Goal: Information Seeking & Learning: Learn about a topic

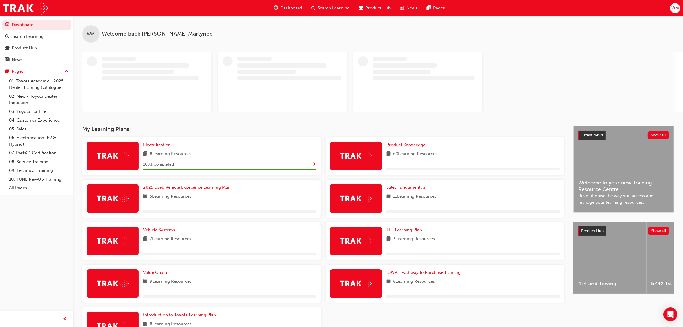
drag, startPoint x: 408, startPoint y: 146, endPoint x: 481, endPoint y: 155, distance: 73.5
click at [408, 146] on span "Product Knowledge" at bounding box center [405, 144] width 39 height 5
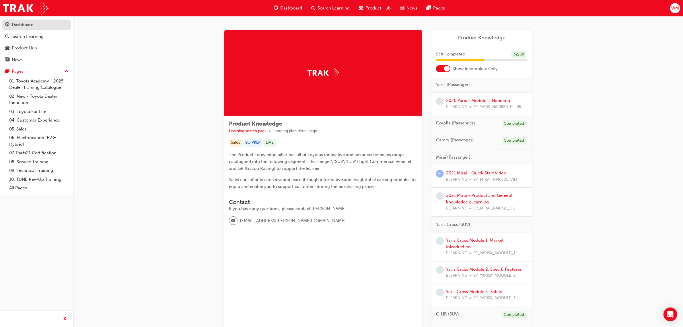
click at [26, 24] on div "Dashboard" at bounding box center [23, 25] width 22 height 7
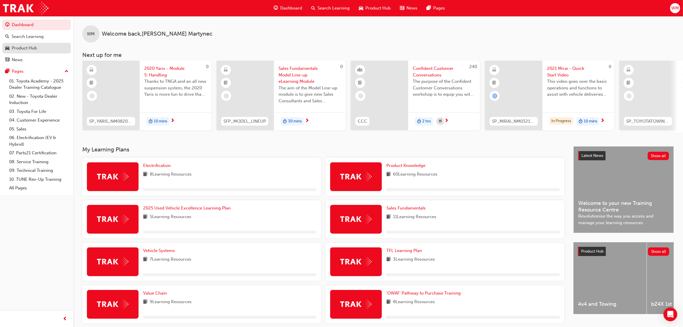
click at [35, 52] on link "Product Hub" at bounding box center [36, 48] width 69 height 11
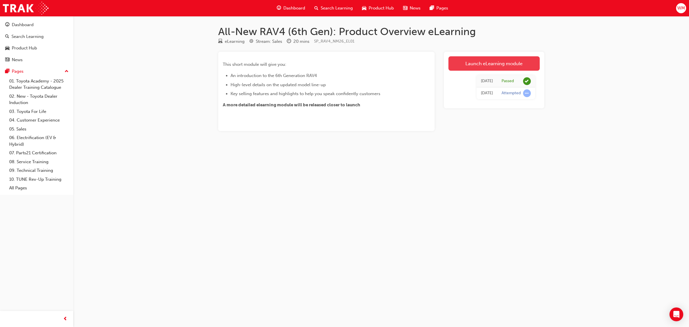
click at [504, 61] on link "Launch eLearning module" at bounding box center [493, 63] width 91 height 14
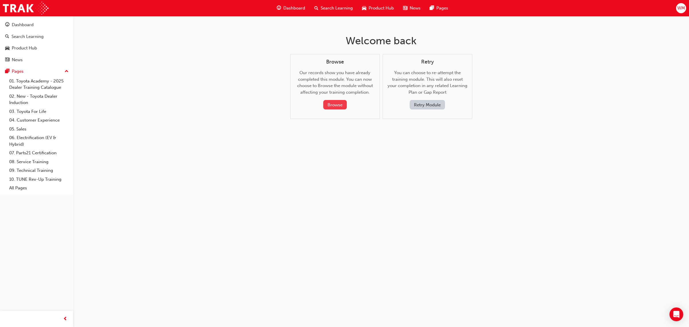
click at [332, 103] on button "Browse" at bounding box center [335, 104] width 24 height 9
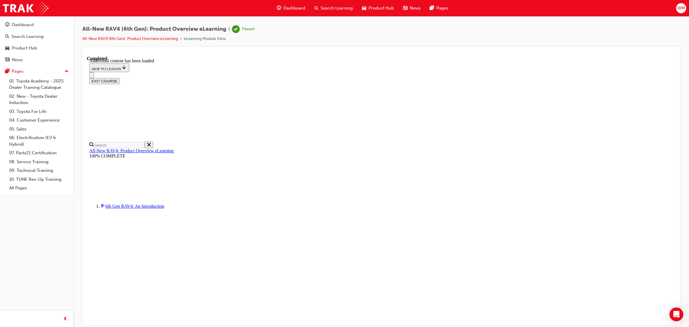
scroll to position [574, 0]
drag, startPoint x: 478, startPoint y: 129, endPoint x: 518, endPoint y: 129, distance: 40.2
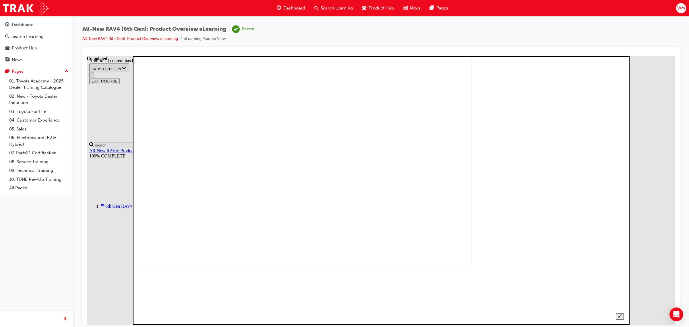
click at [471, 230] on img at bounding box center [232, 134] width 477 height 269
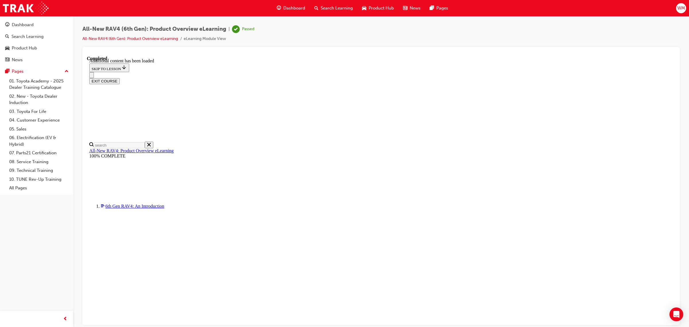
drag, startPoint x: 326, startPoint y: 154, endPoint x: 337, endPoint y: 157, distance: 11.7
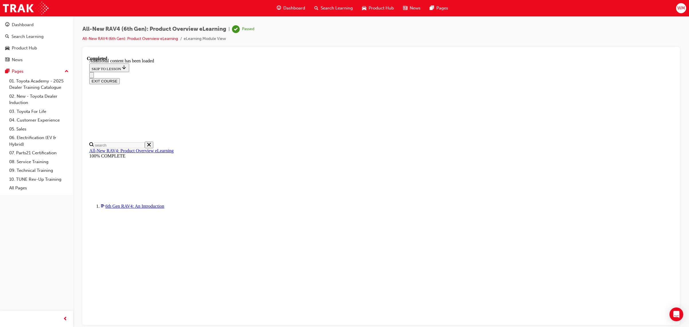
drag, startPoint x: 328, startPoint y: 153, endPoint x: 471, endPoint y: 156, distance: 143.5
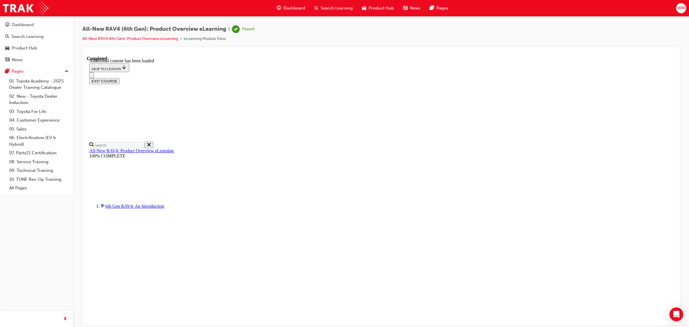
drag, startPoint x: 384, startPoint y: 140, endPoint x: 329, endPoint y: 142, distance: 54.2
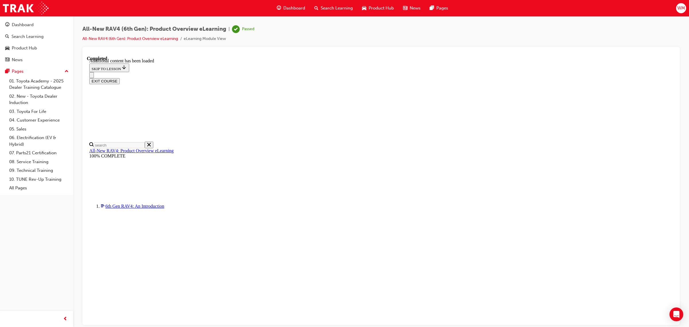
drag, startPoint x: 327, startPoint y: 195, endPoint x: 458, endPoint y: 198, distance: 130.6
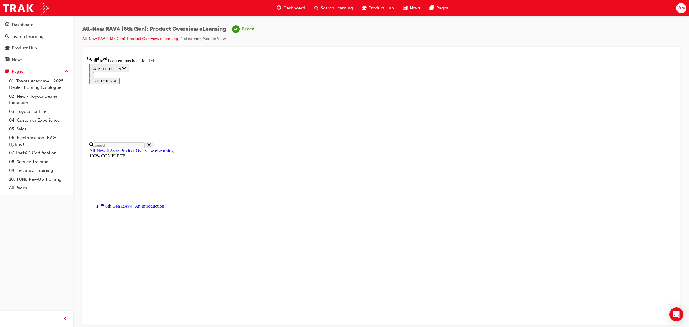
drag, startPoint x: 328, startPoint y: 153, endPoint x: 381, endPoint y: 152, distance: 53.4
drag, startPoint x: 328, startPoint y: 173, endPoint x: 445, endPoint y: 175, distance: 117.1
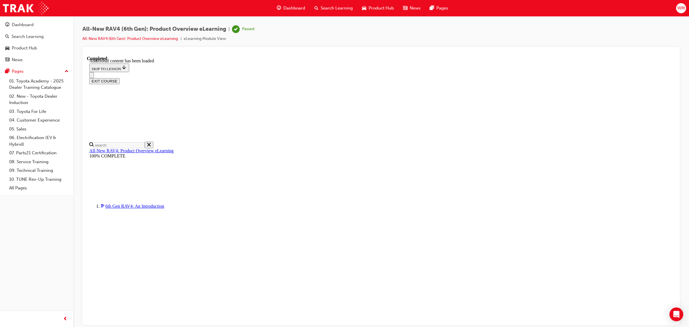
drag, startPoint x: 355, startPoint y: 193, endPoint x: 327, endPoint y: 186, distance: 28.4
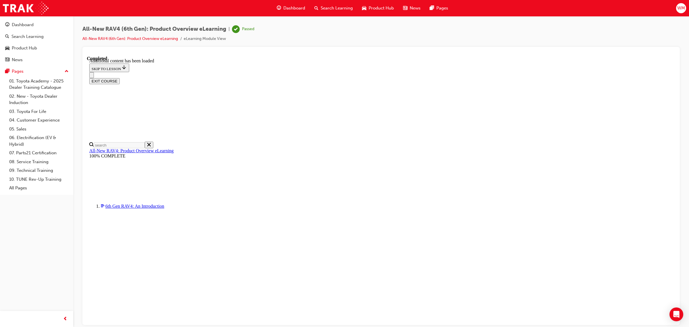
drag, startPoint x: 336, startPoint y: 203, endPoint x: 380, endPoint y: 203, distance: 43.6
drag, startPoint x: 389, startPoint y: 203, endPoint x: 427, endPoint y: 205, distance: 37.3
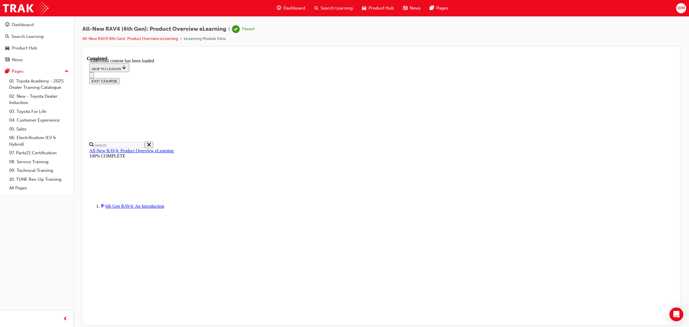
drag, startPoint x: 328, startPoint y: 141, endPoint x: 414, endPoint y: 144, distance: 85.8
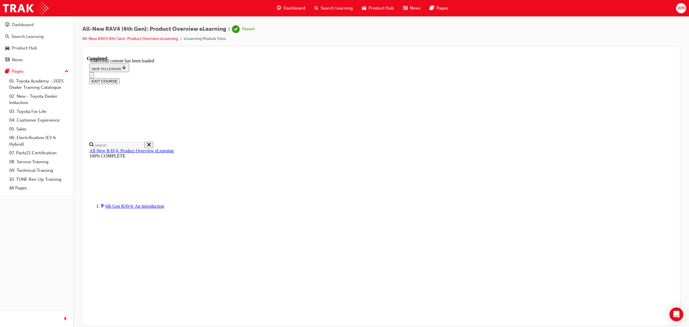
drag, startPoint x: 328, startPoint y: 151, endPoint x: 418, endPoint y: 152, distance: 90.7
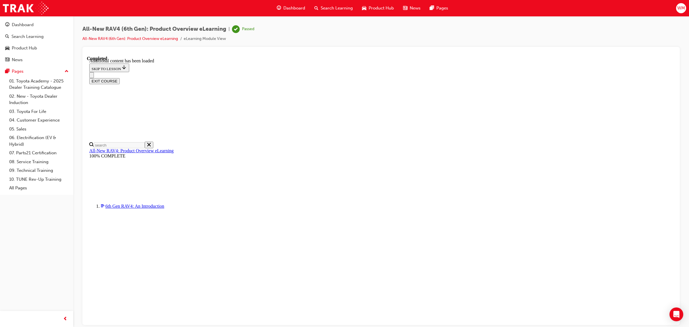
drag, startPoint x: 346, startPoint y: 152, endPoint x: 366, endPoint y: 155, distance: 20.2
drag, startPoint x: 355, startPoint y: 175, endPoint x: 444, endPoint y: 175, distance: 88.9
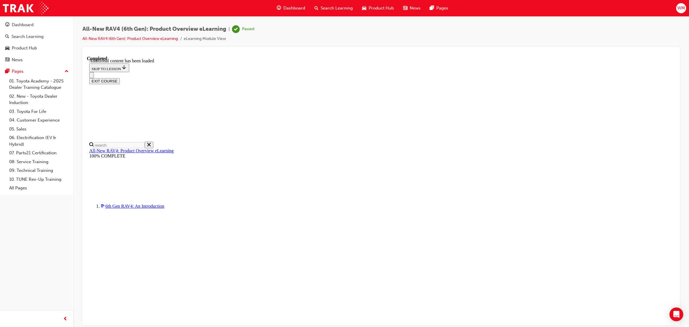
drag, startPoint x: 329, startPoint y: 165, endPoint x: 384, endPoint y: 164, distance: 54.8
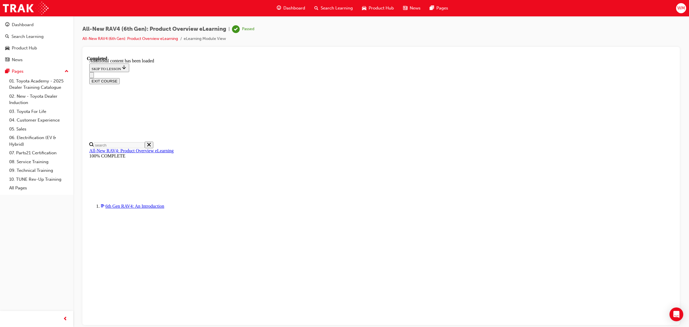
drag, startPoint x: 329, startPoint y: 172, endPoint x: 414, endPoint y: 171, distance: 85.2
drag, startPoint x: 329, startPoint y: 185, endPoint x: 385, endPoint y: 185, distance: 56.2
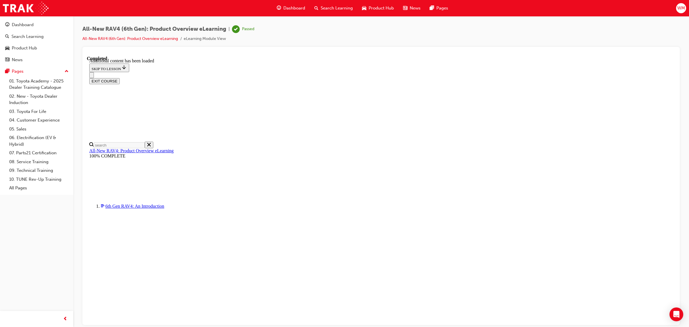
drag, startPoint x: 329, startPoint y: 195, endPoint x: 432, endPoint y: 198, distance: 103.9
drag, startPoint x: 329, startPoint y: 131, endPoint x: 378, endPoint y: 131, distance: 49.4
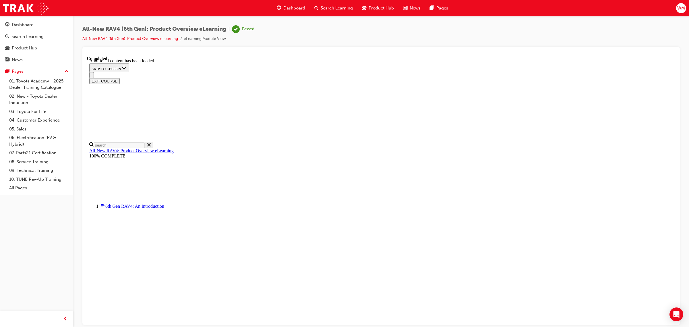
drag, startPoint x: 341, startPoint y: 152, endPoint x: 384, endPoint y: 152, distance: 43.9
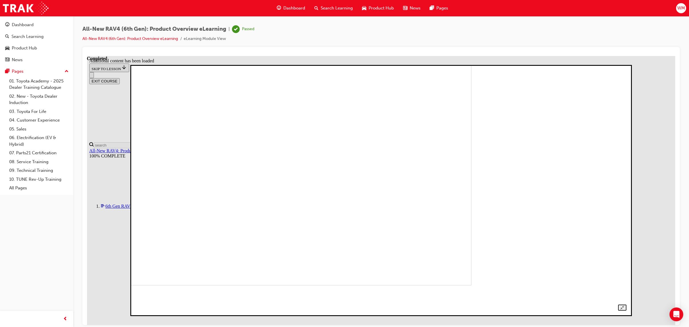
click at [401, 133] on img at bounding box center [230, 165] width 482 height 238
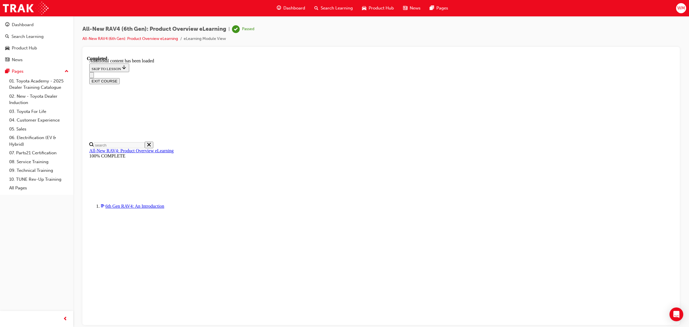
scroll to position [235, 0]
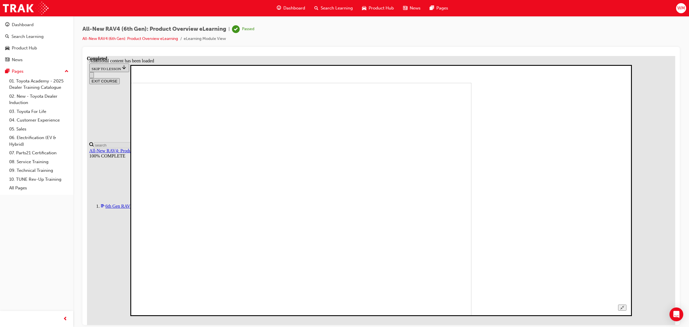
click at [469, 184] on img at bounding box center [230, 201] width 482 height 238
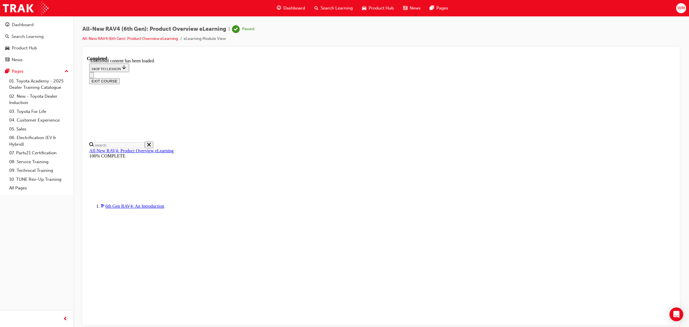
scroll to position [343, 0]
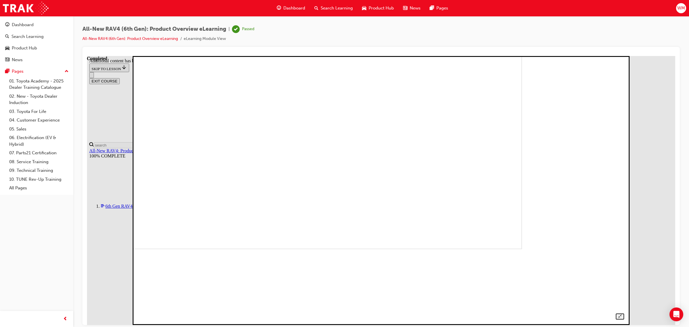
click at [503, 222] on img at bounding box center [282, 114] width 477 height 269
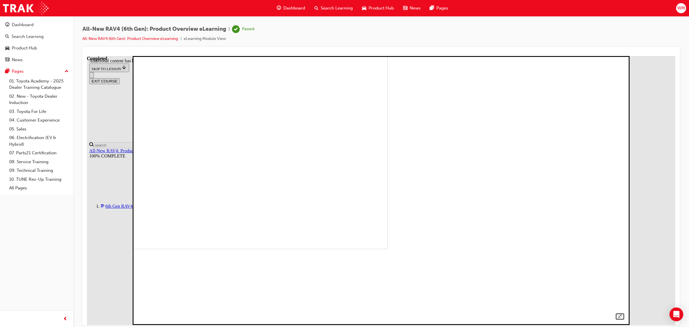
click at [387, 197] on img at bounding box center [148, 114] width 477 height 269
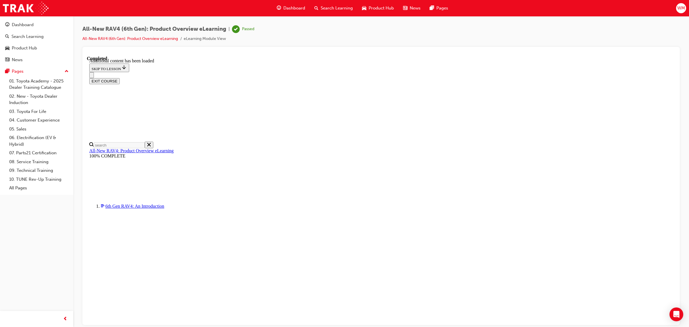
scroll to position [348, 0]
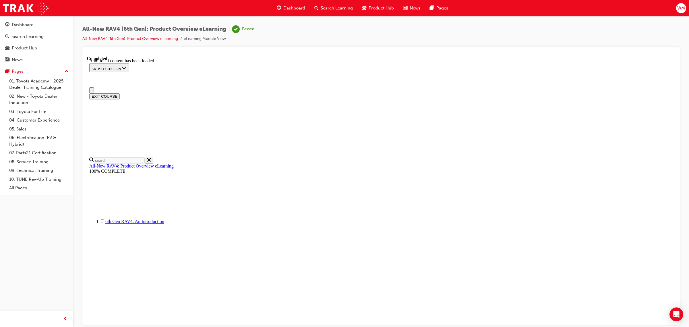
scroll to position [0, 0]
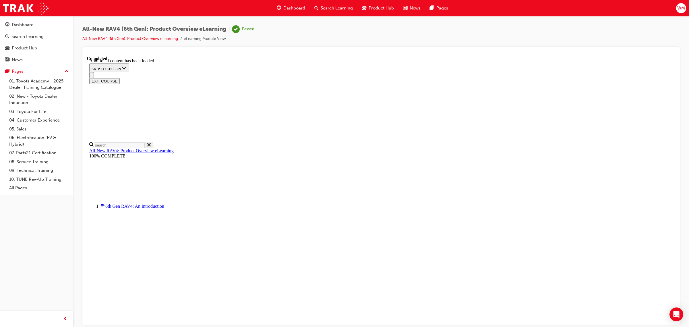
scroll to position [767, 0]
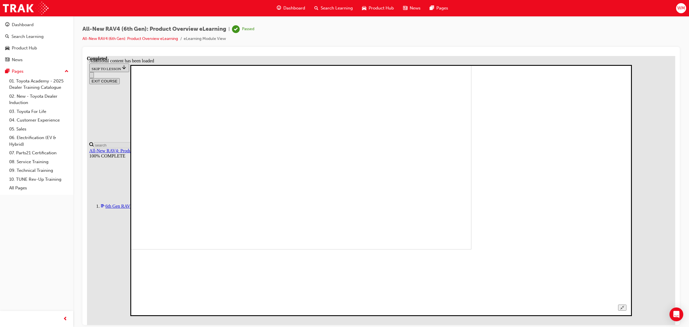
click at [624, 305] on icon "Unzoom image" at bounding box center [622, 307] width 4 height 4
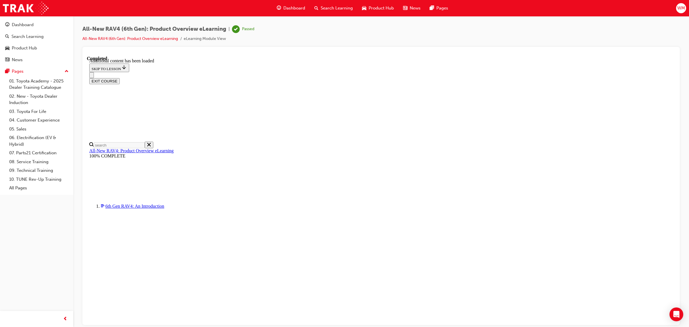
scroll to position [0, 0]
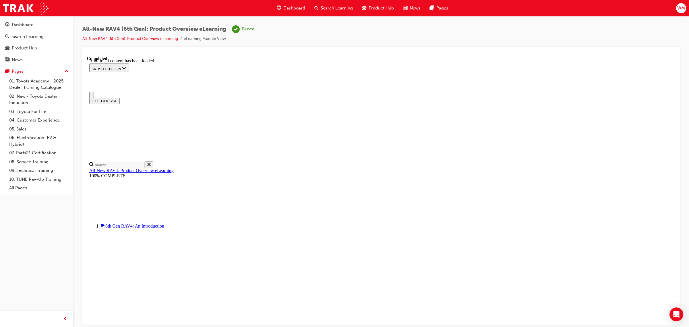
drag, startPoint x: 451, startPoint y: 66, endPoint x: 458, endPoint y: 73, distance: 9.6
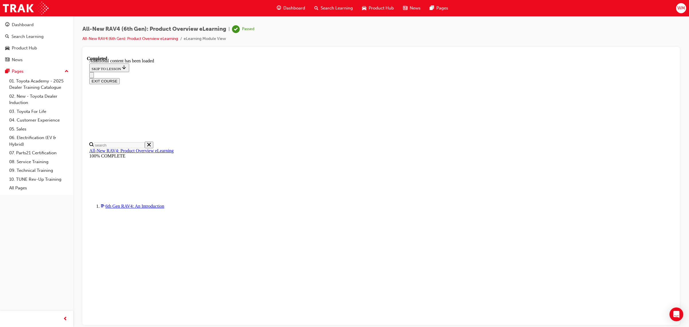
scroll to position [845, 0]
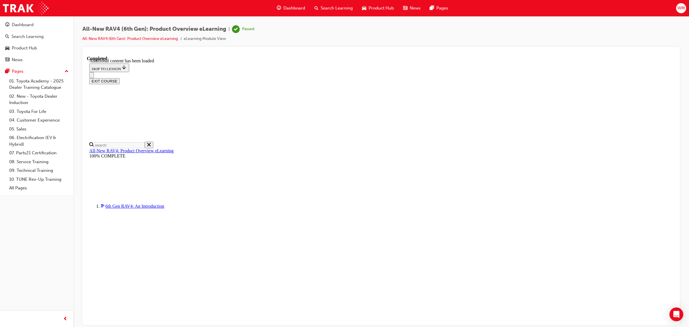
scroll to position [164, 0]
